Goal: Information Seeking & Learning: Learn about a topic

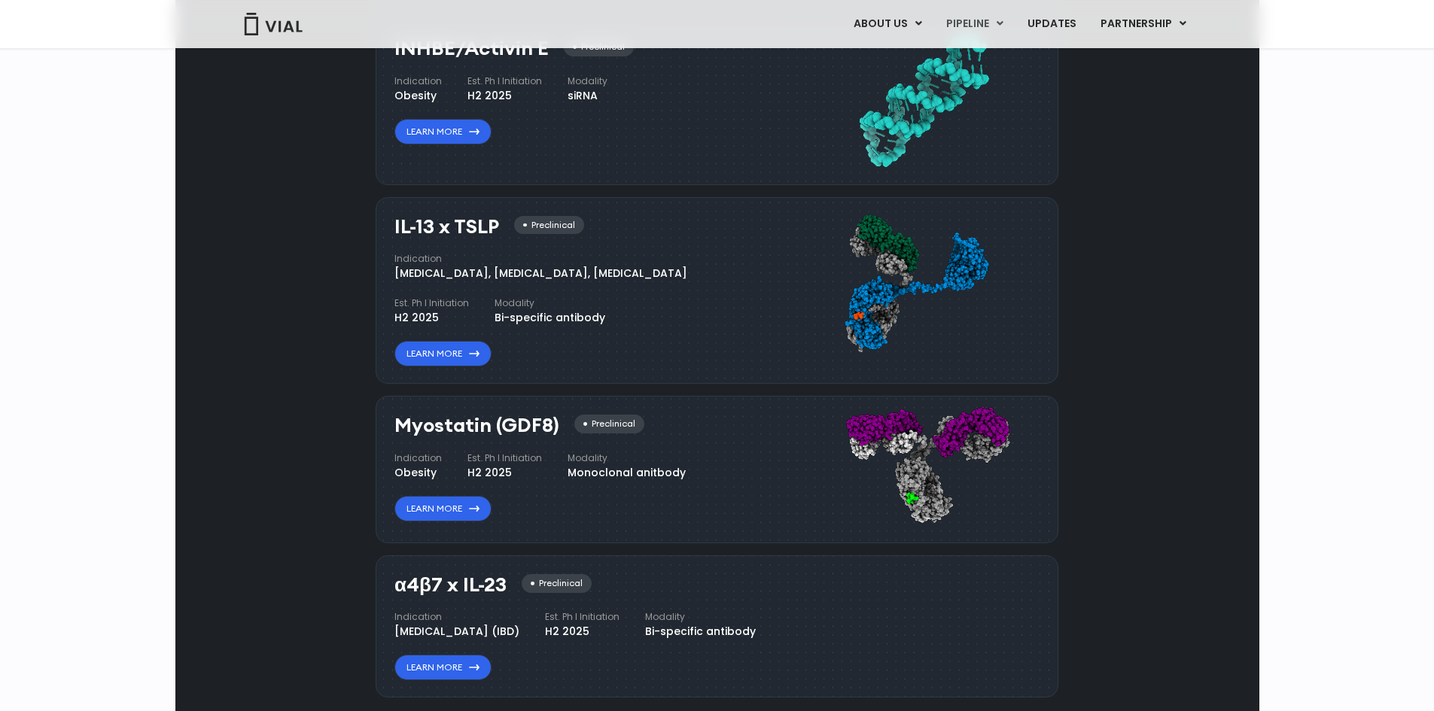
scroll to position [1204, 0]
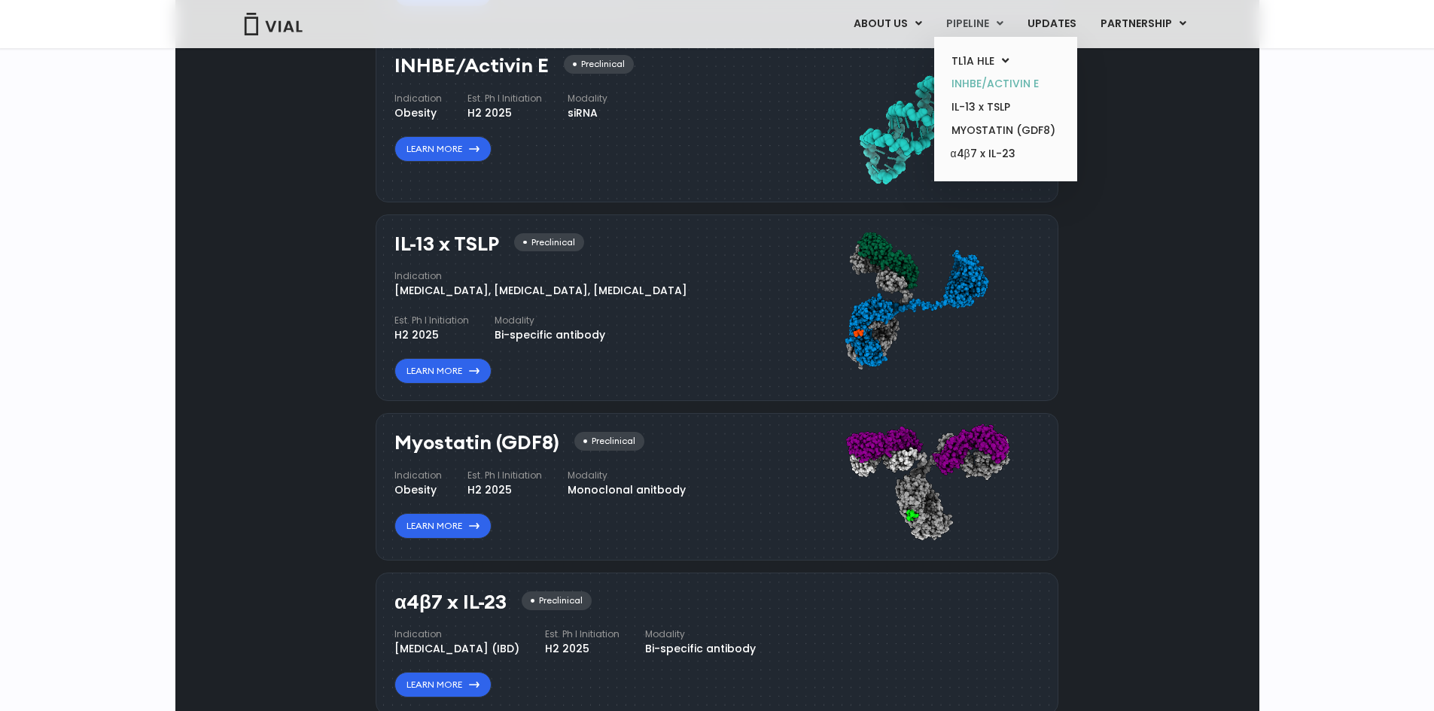
click at [985, 91] on link "INHBE/ACTIVIN E" at bounding box center [1005, 83] width 132 height 23
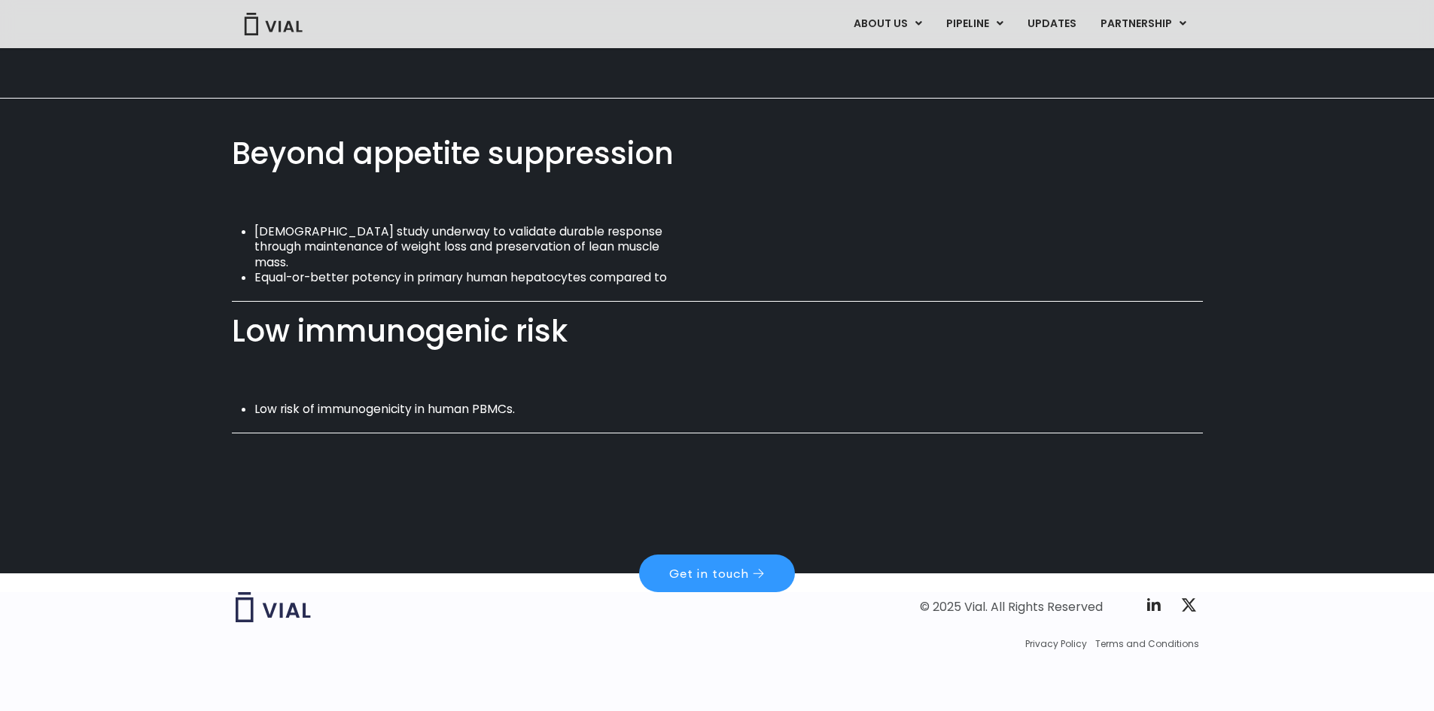
scroll to position [1028, 0]
click at [1096, 51] on link "LICENSING" at bounding box center [1127, 62] width 132 height 24
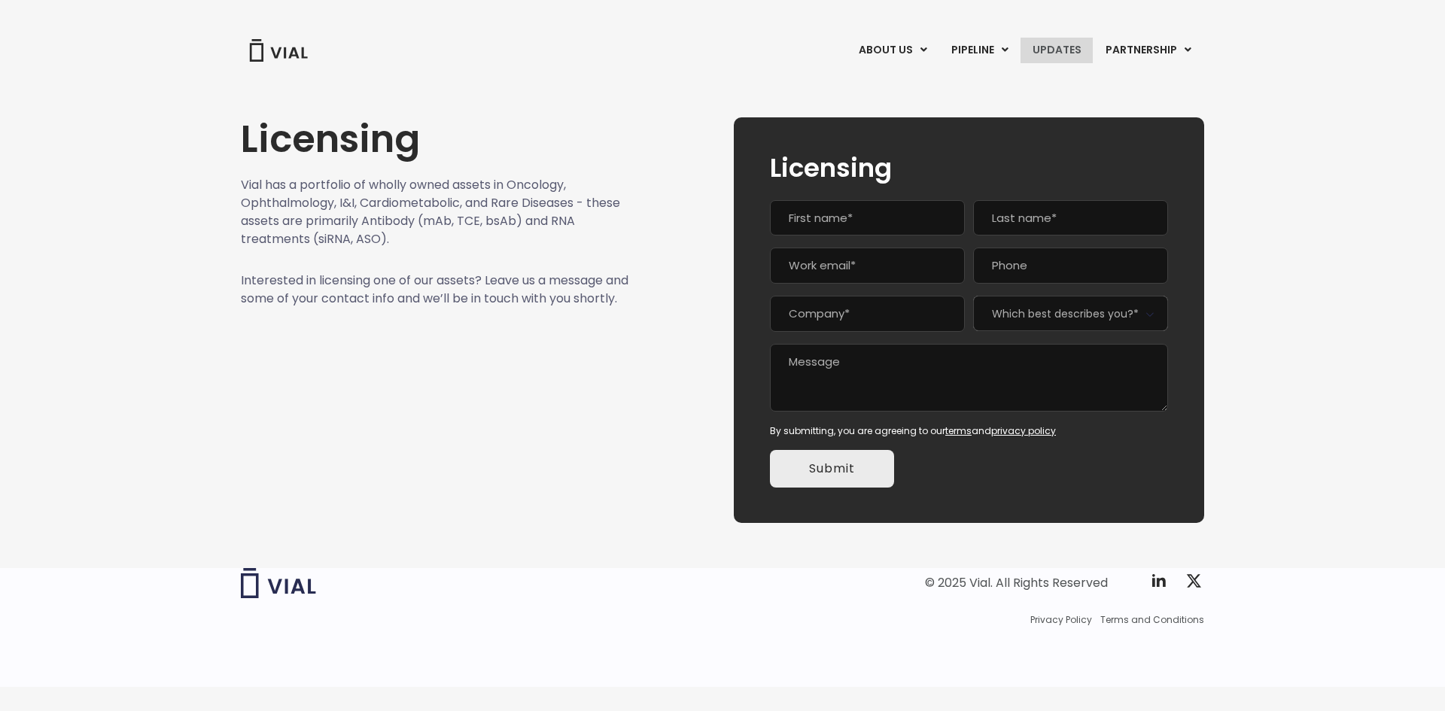
click at [1054, 41] on link "UPDATES" at bounding box center [1057, 51] width 72 height 26
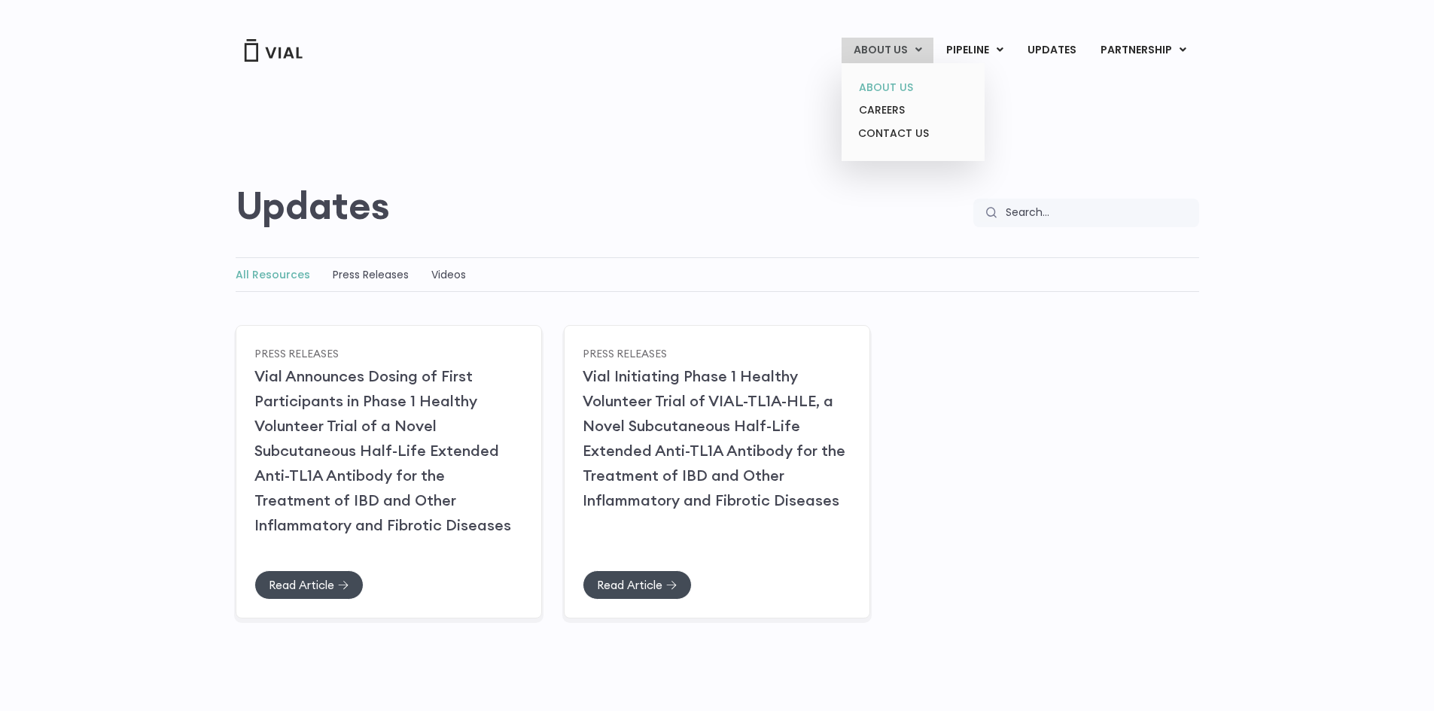
click at [900, 87] on link "ABOUT US" at bounding box center [913, 87] width 132 height 23
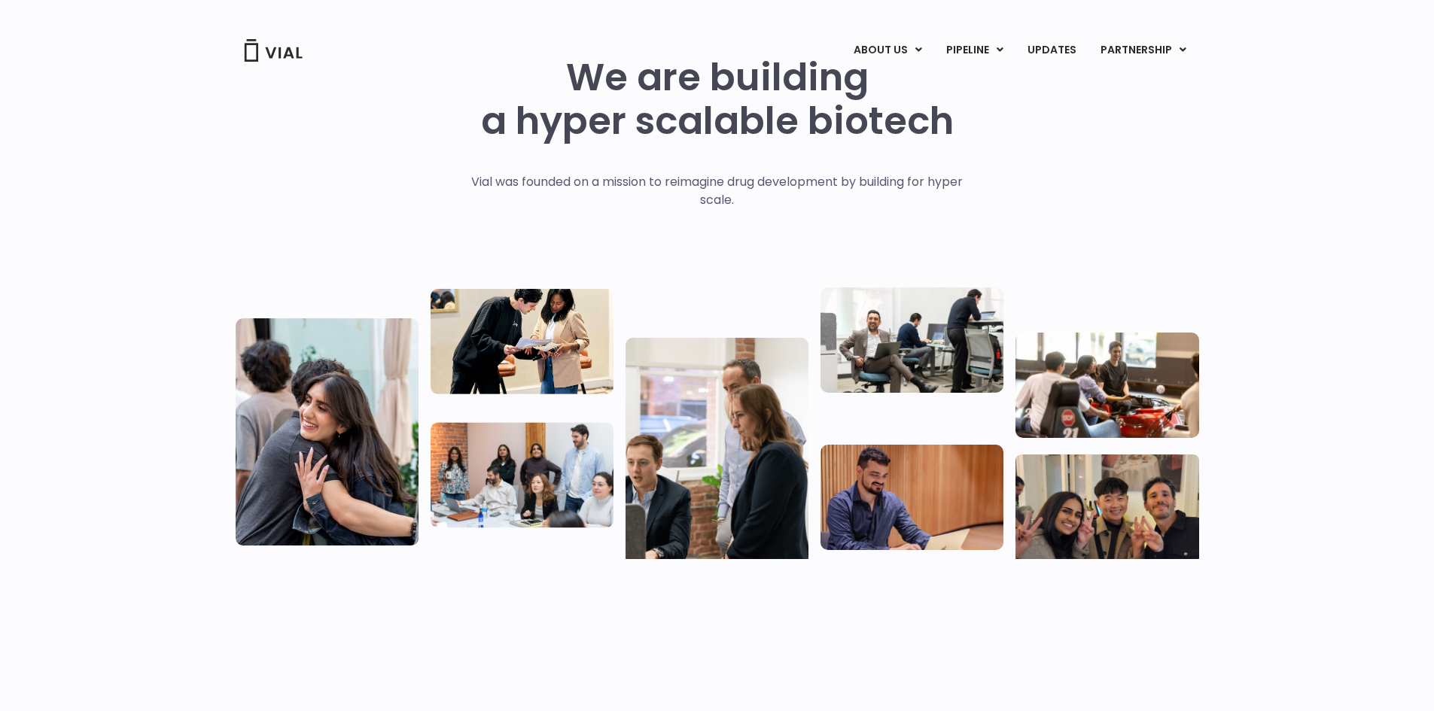
scroll to position [12, 0]
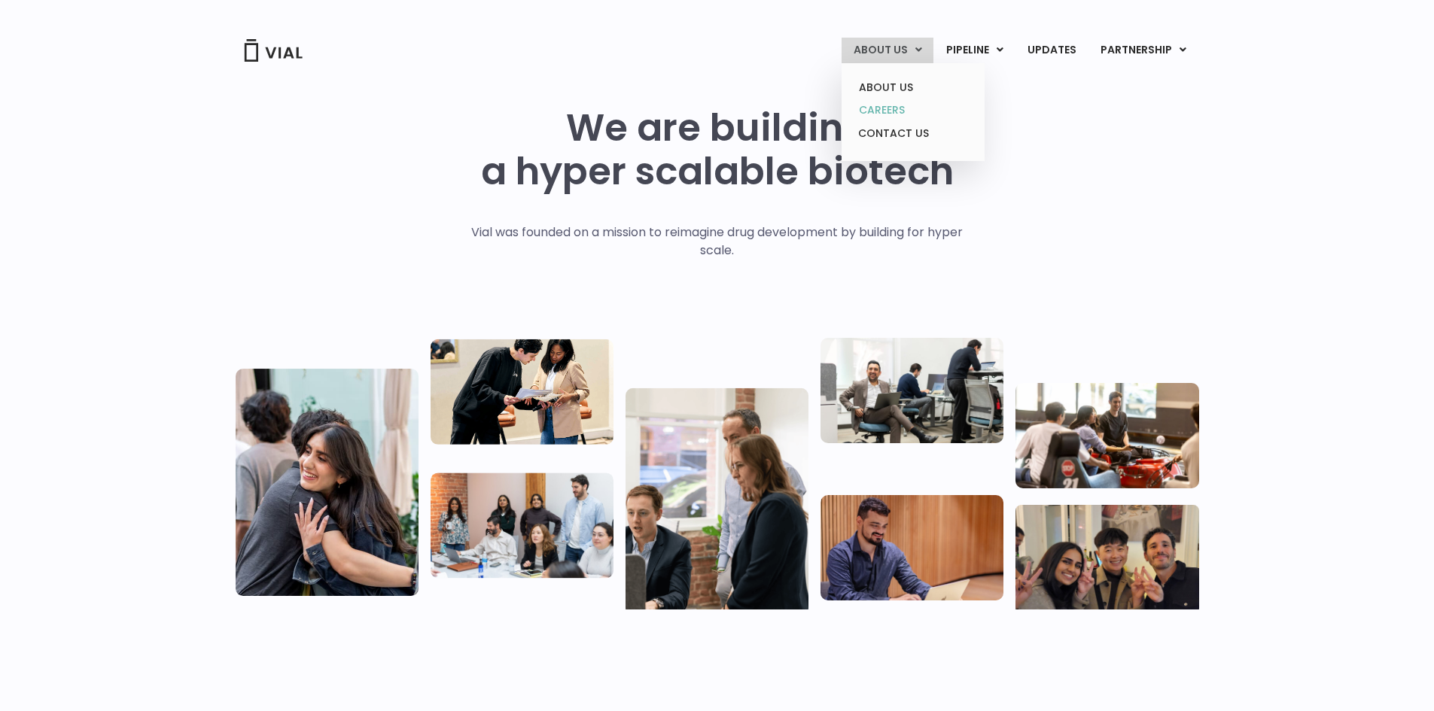
click at [891, 105] on link "CAREERS" at bounding box center [913, 110] width 132 height 23
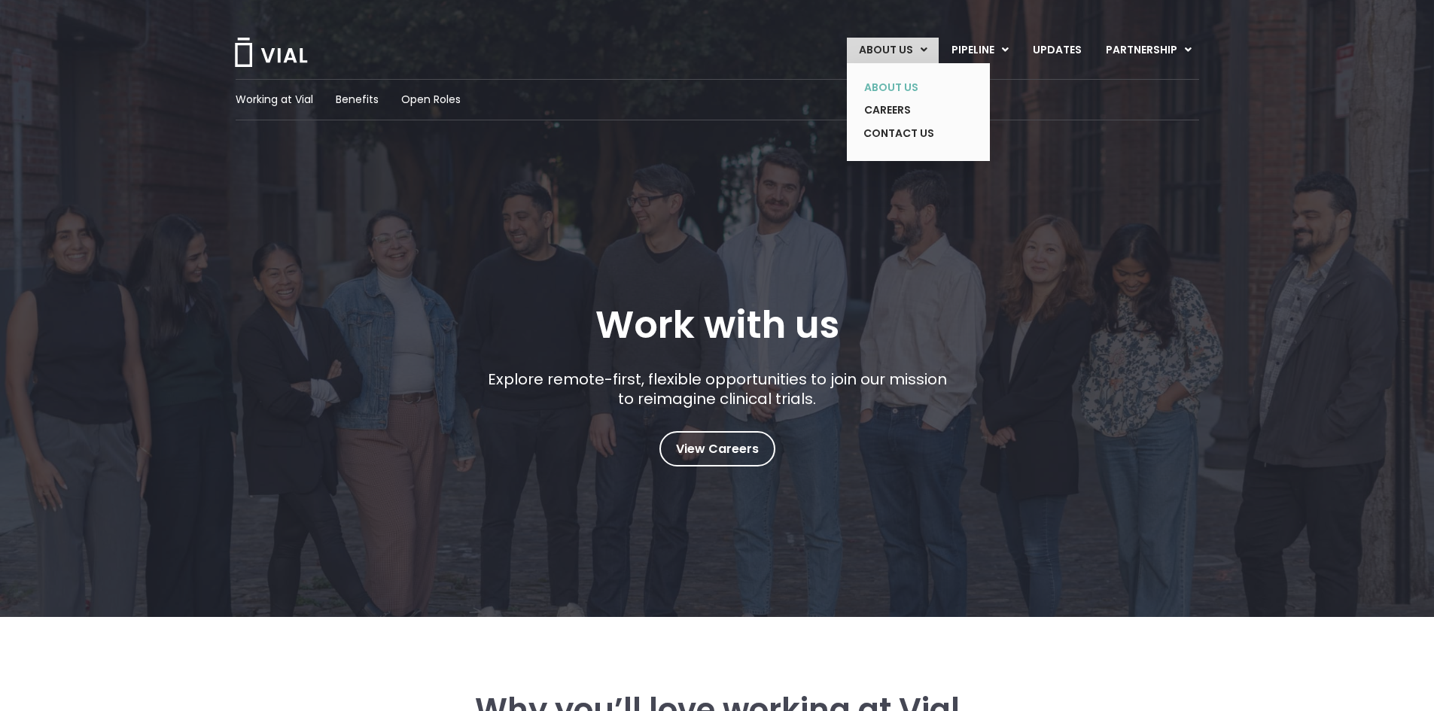
click at [897, 85] on link "ABOUT US" at bounding box center [907, 87] width 110 height 23
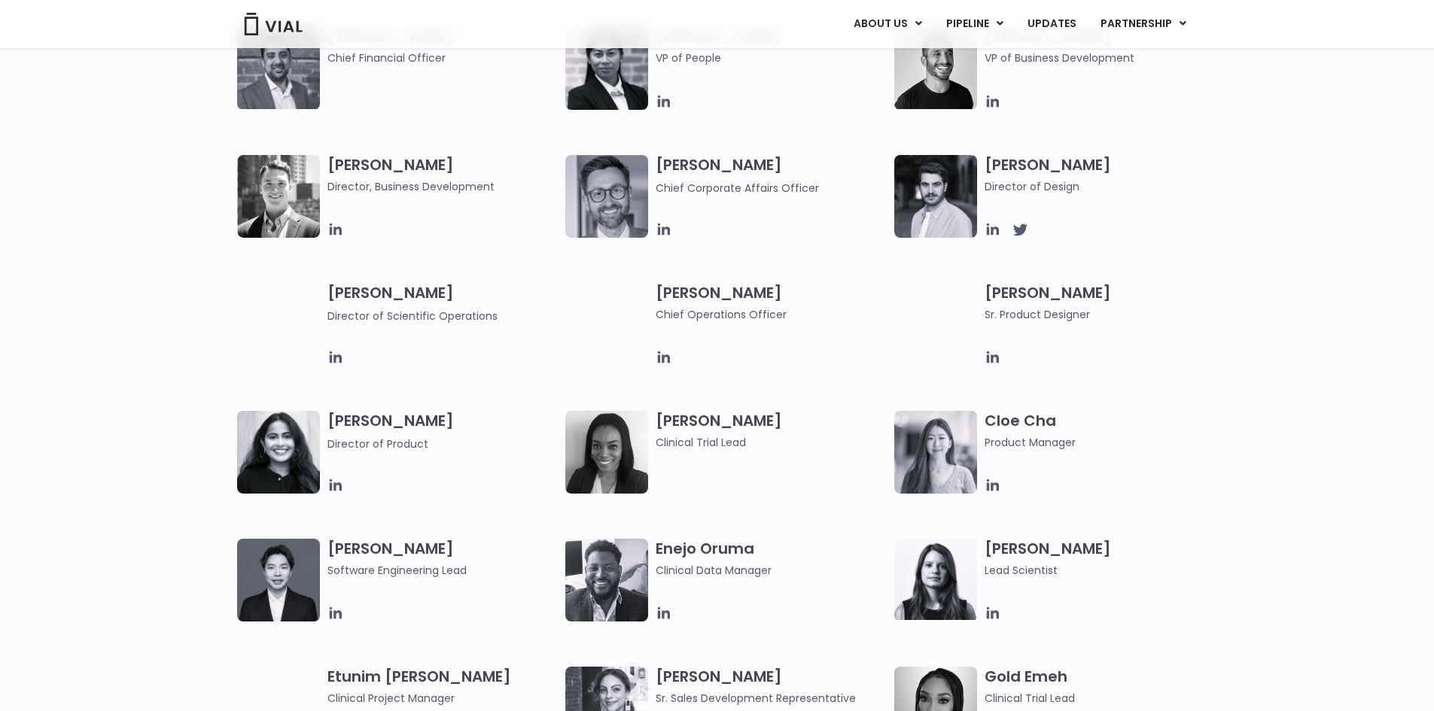
scroll to position [602, 0]
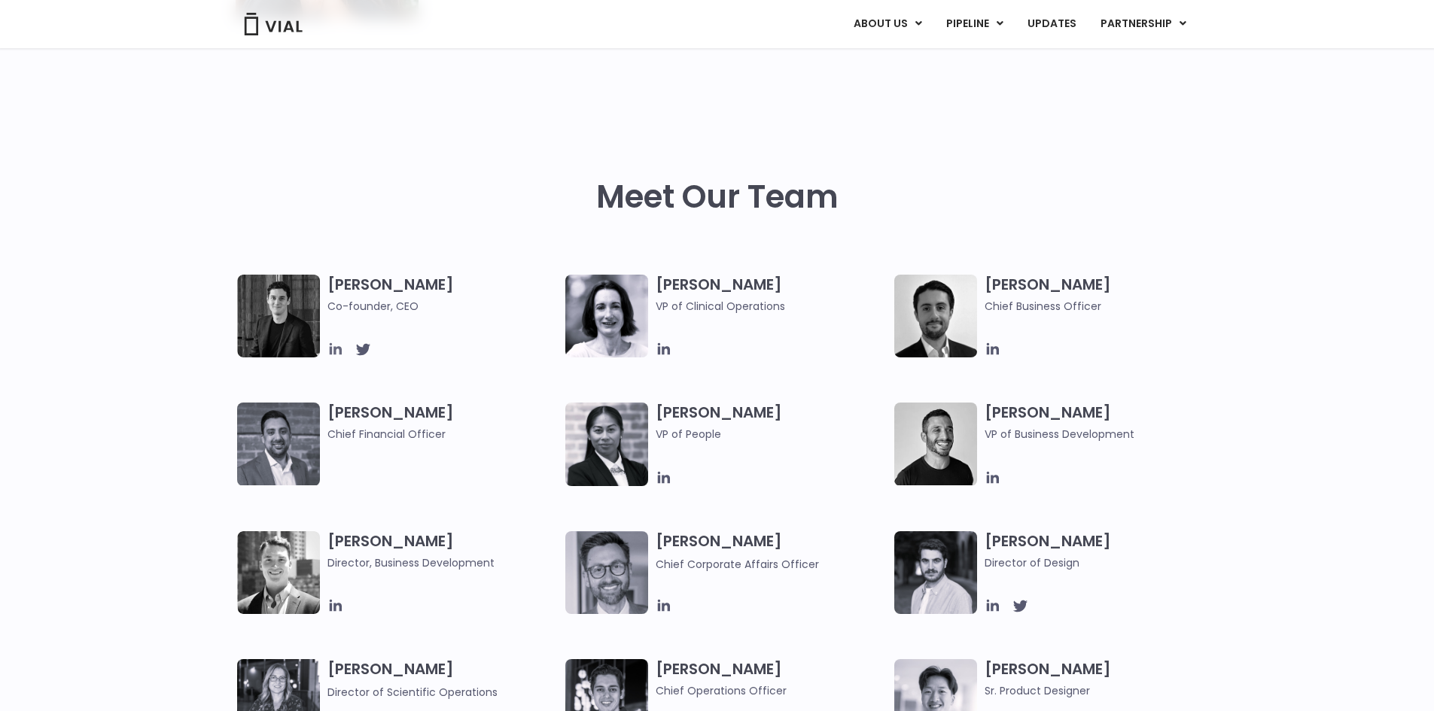
click at [330, 351] on icon at bounding box center [335, 349] width 12 height 12
click at [662, 350] on icon at bounding box center [664, 349] width 17 height 17
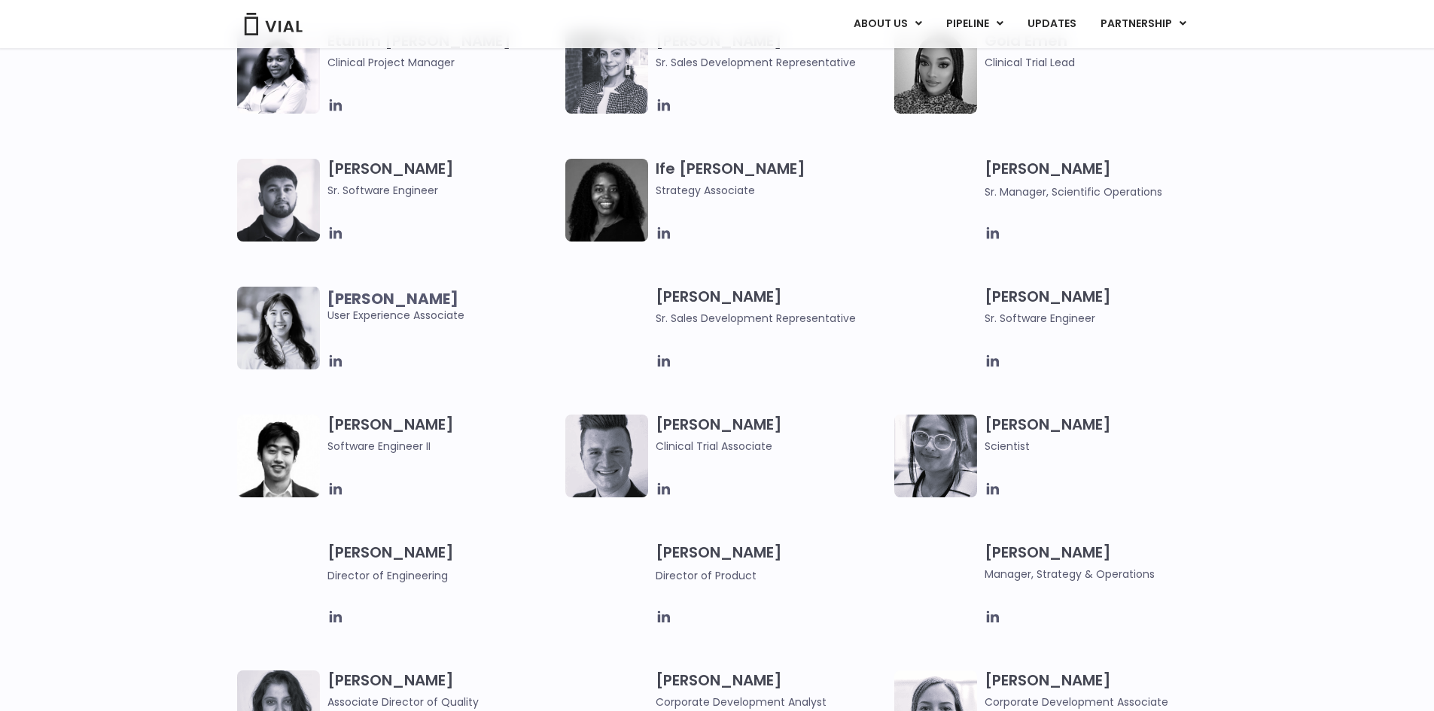
scroll to position [1355, 0]
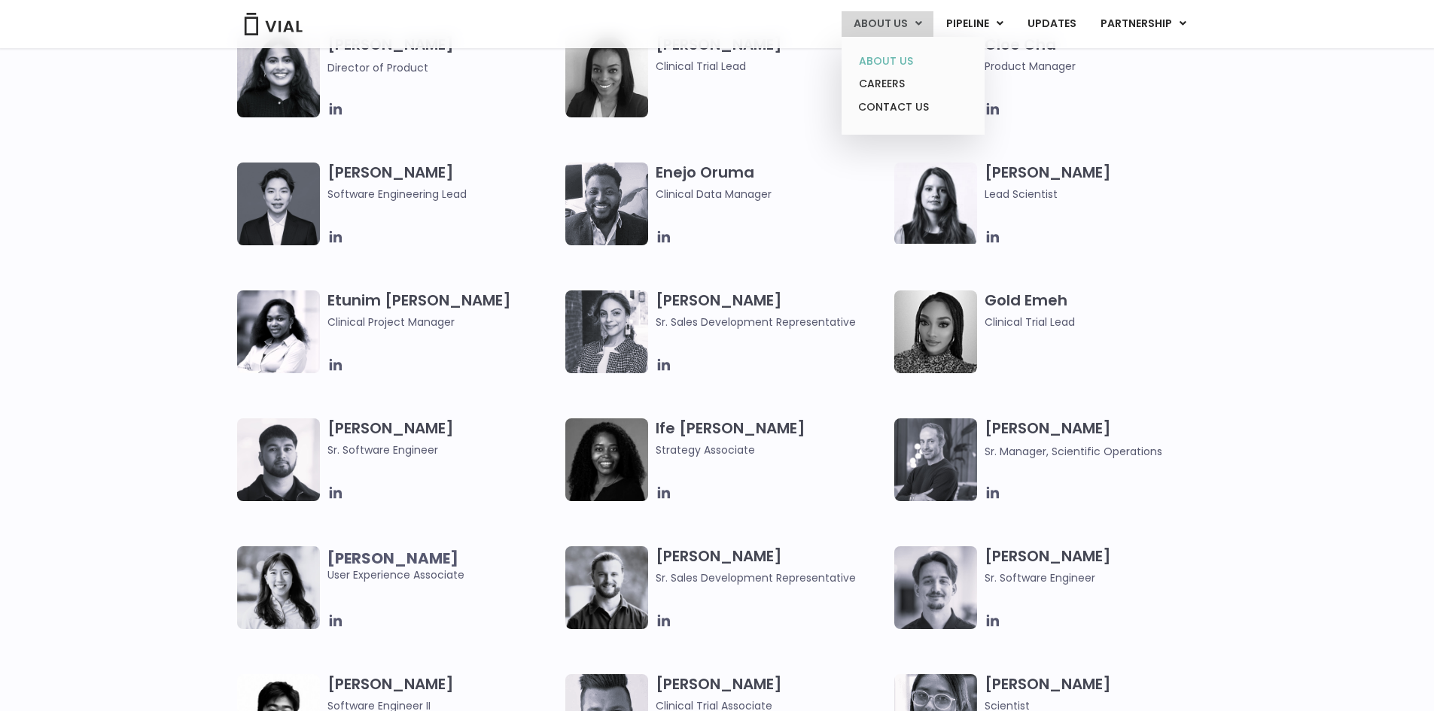
click at [891, 55] on link "ABOUT US" at bounding box center [913, 61] width 132 height 23
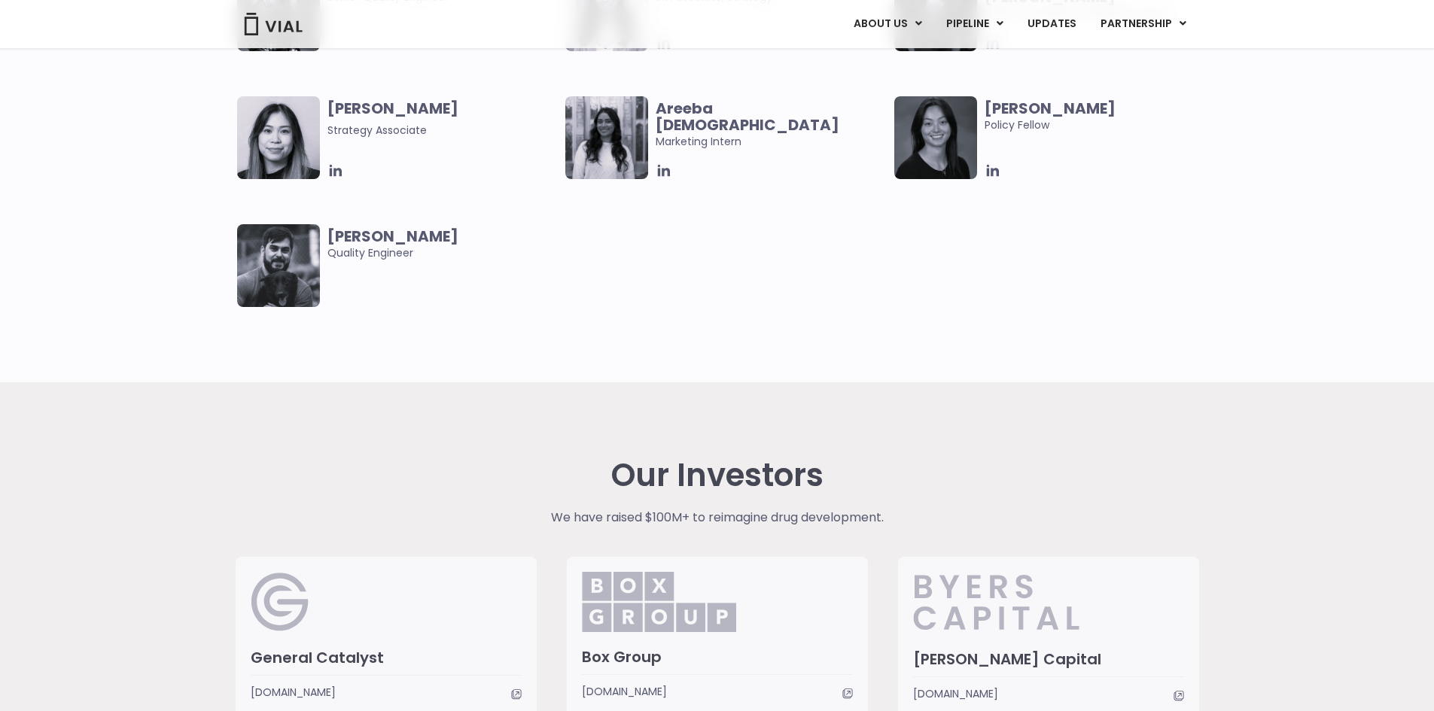
scroll to position [3463, 0]
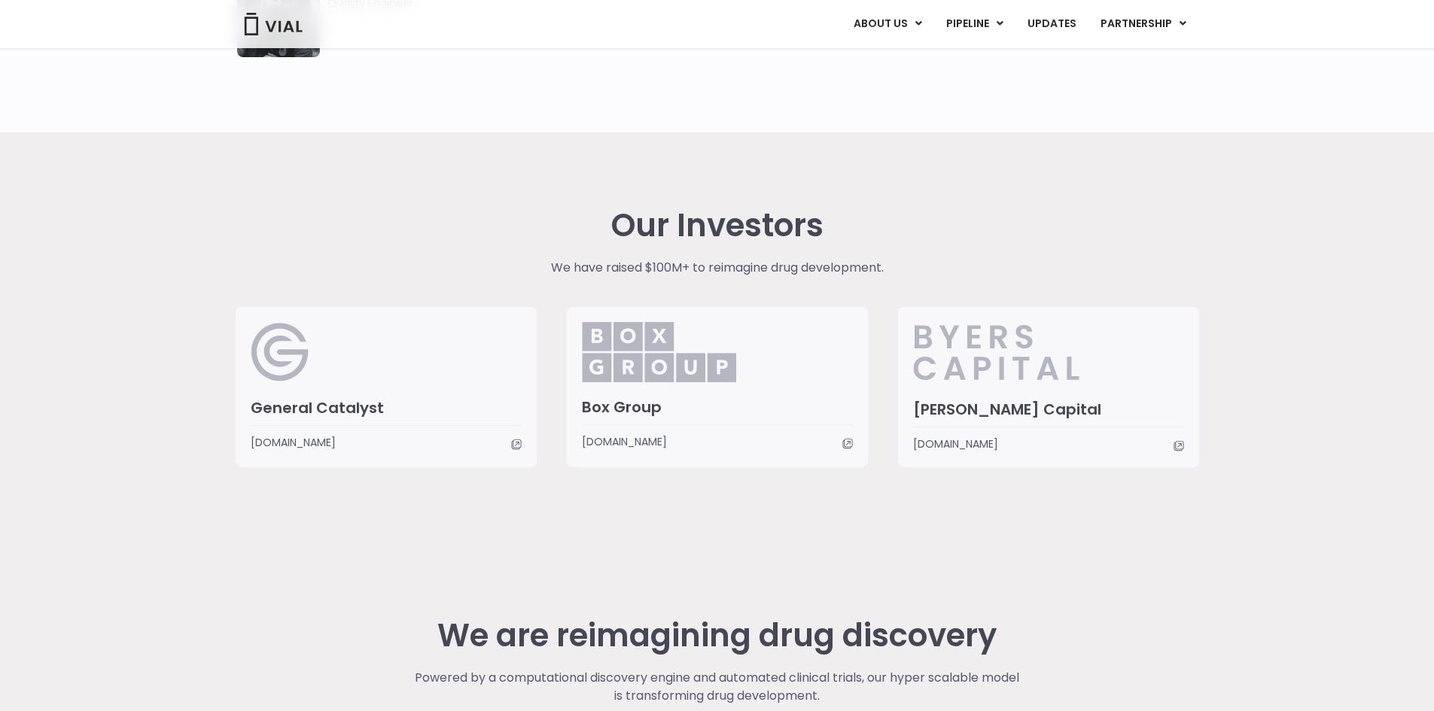
click at [264, 28] on img at bounding box center [273, 24] width 60 height 23
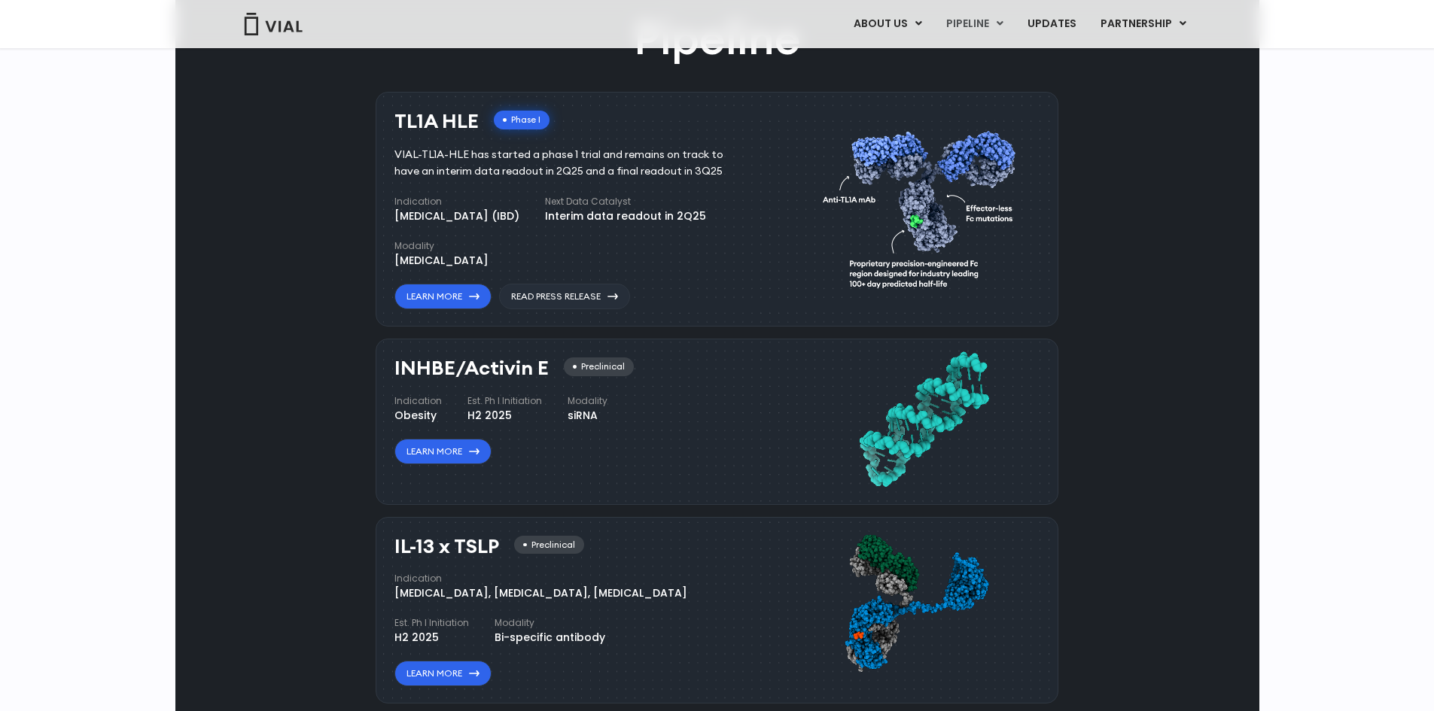
scroll to position [896, 0]
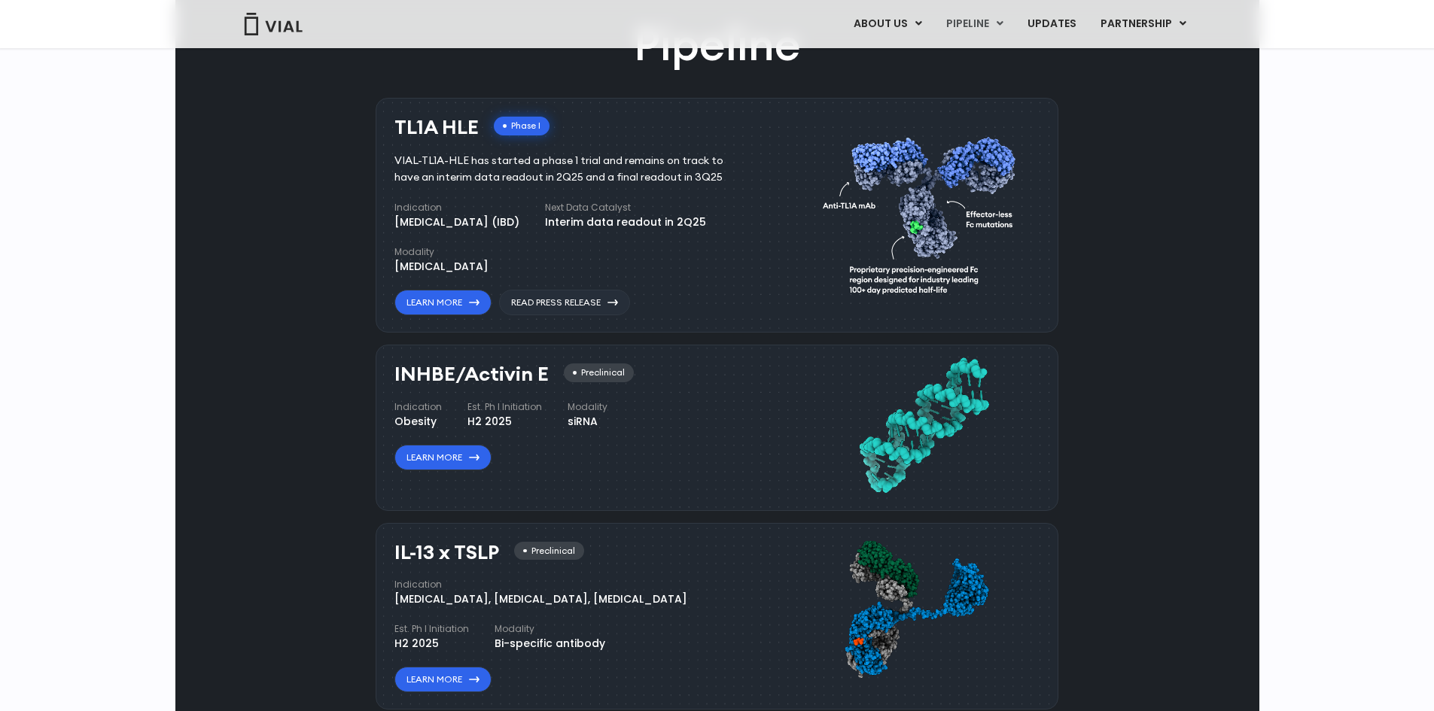
drag, startPoint x: 480, startPoint y: 269, endPoint x: 397, endPoint y: 273, distance: 82.9
click at [397, 139] on div "TL1A HLE Phase I" at bounding box center [471, 128] width 155 height 22
copy h3 "TL1A HLE"
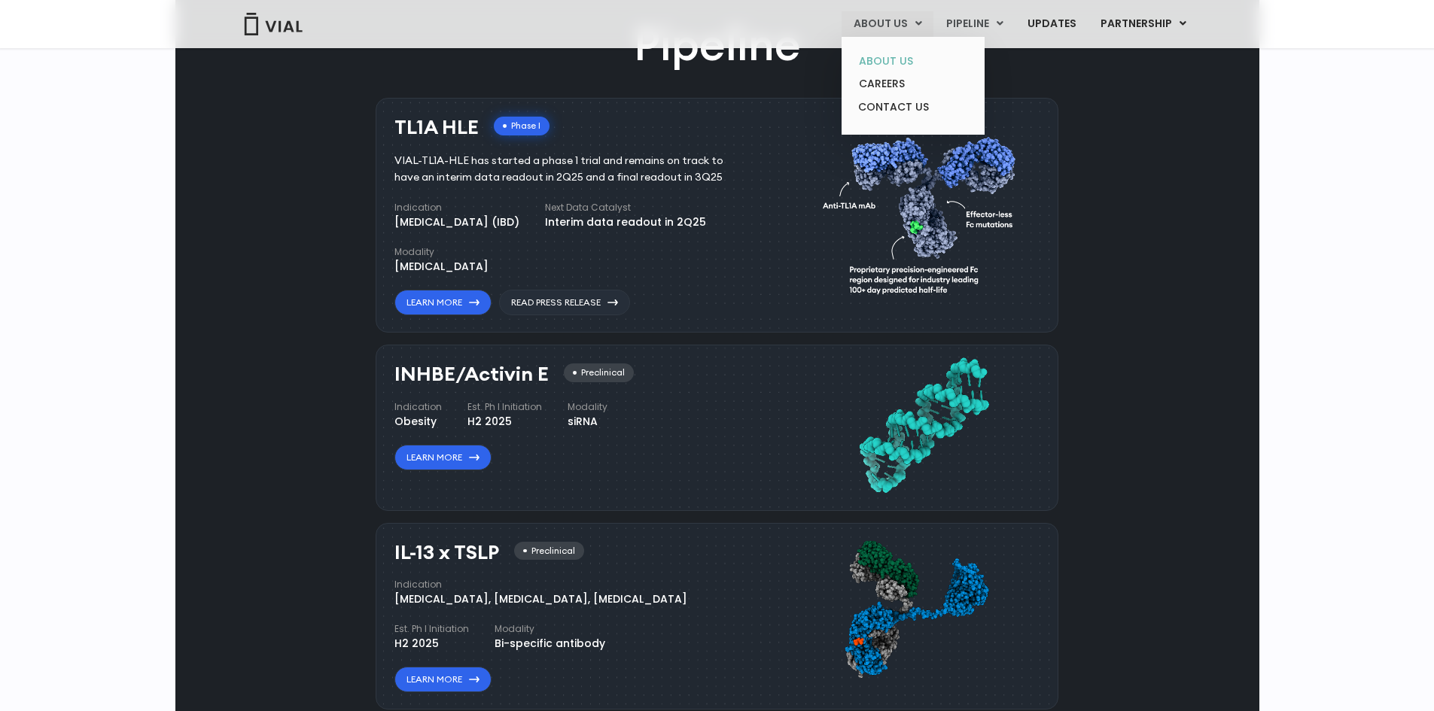
click at [885, 62] on link "ABOUT US" at bounding box center [913, 61] width 132 height 23
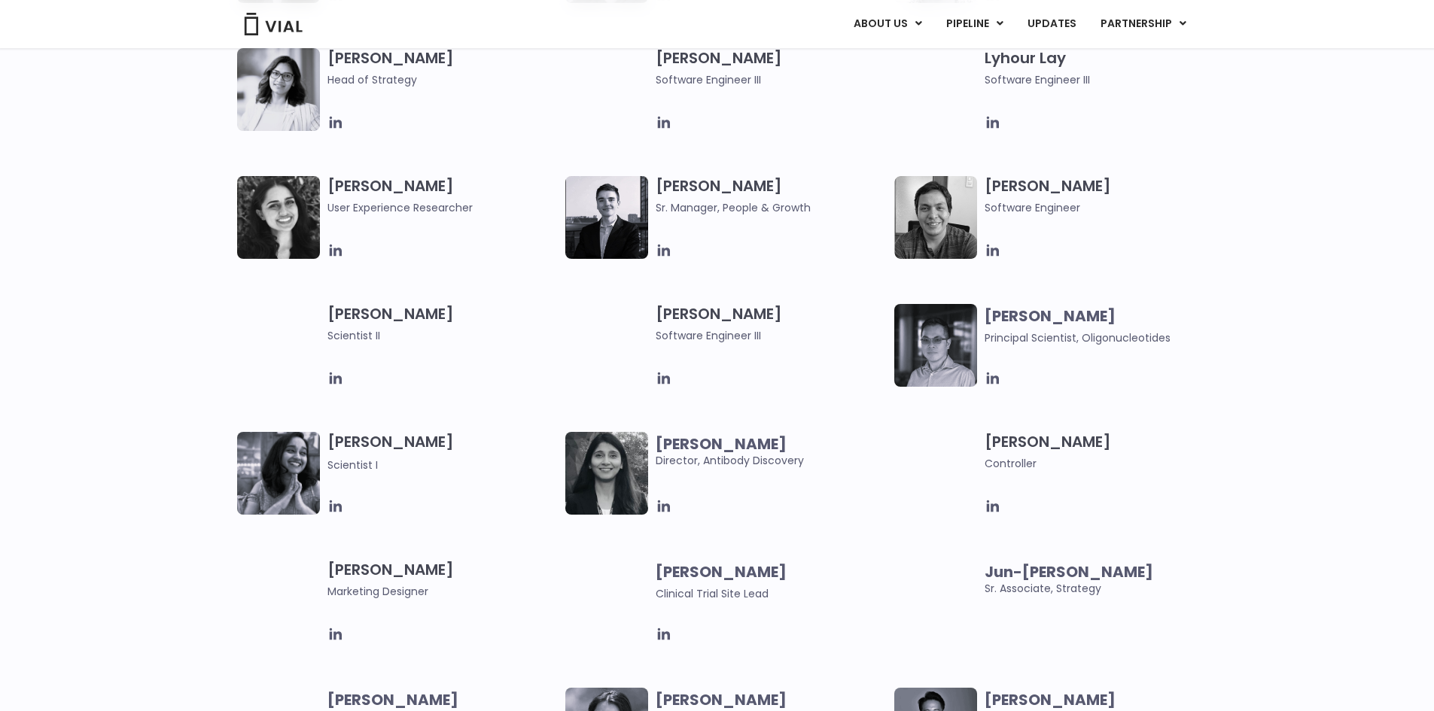
scroll to position [2409, 0]
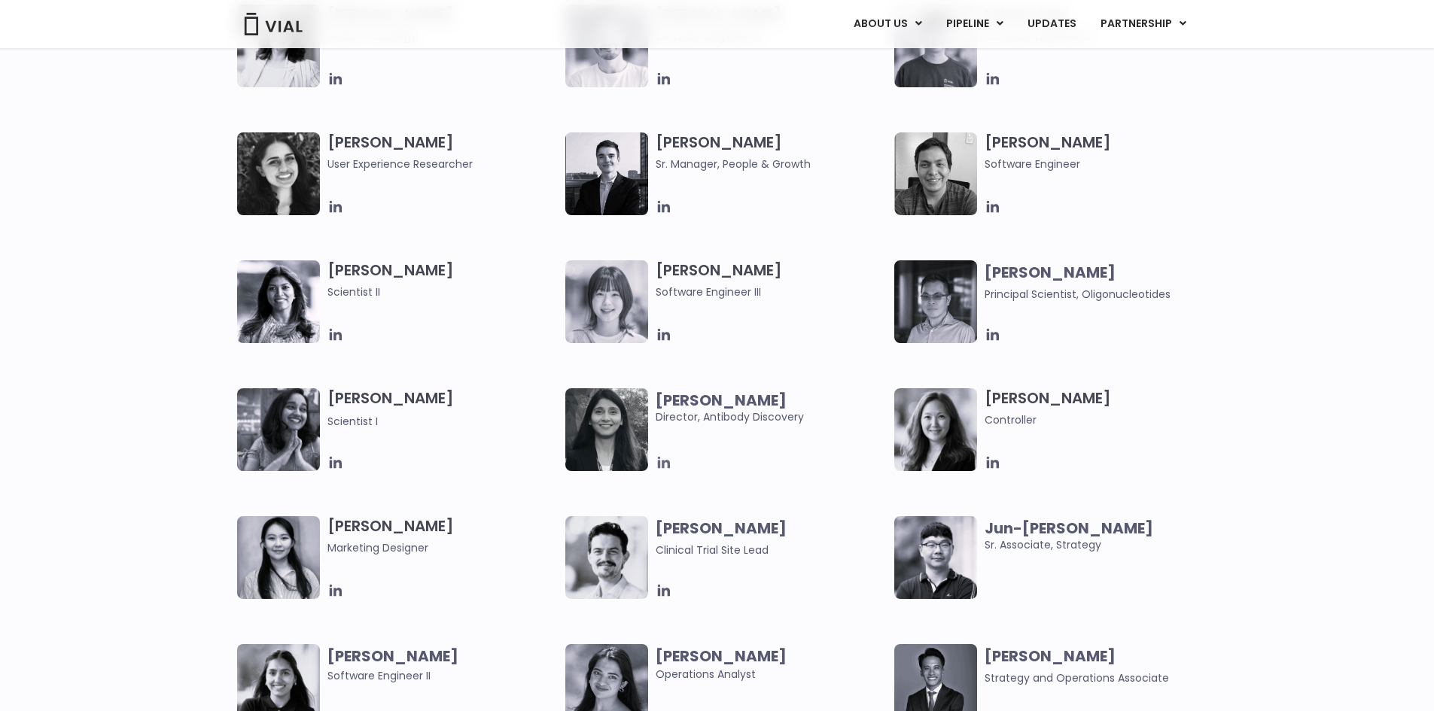
click at [665, 458] on icon at bounding box center [664, 463] width 17 height 17
